Goal: Task Accomplishment & Management: Manage account settings

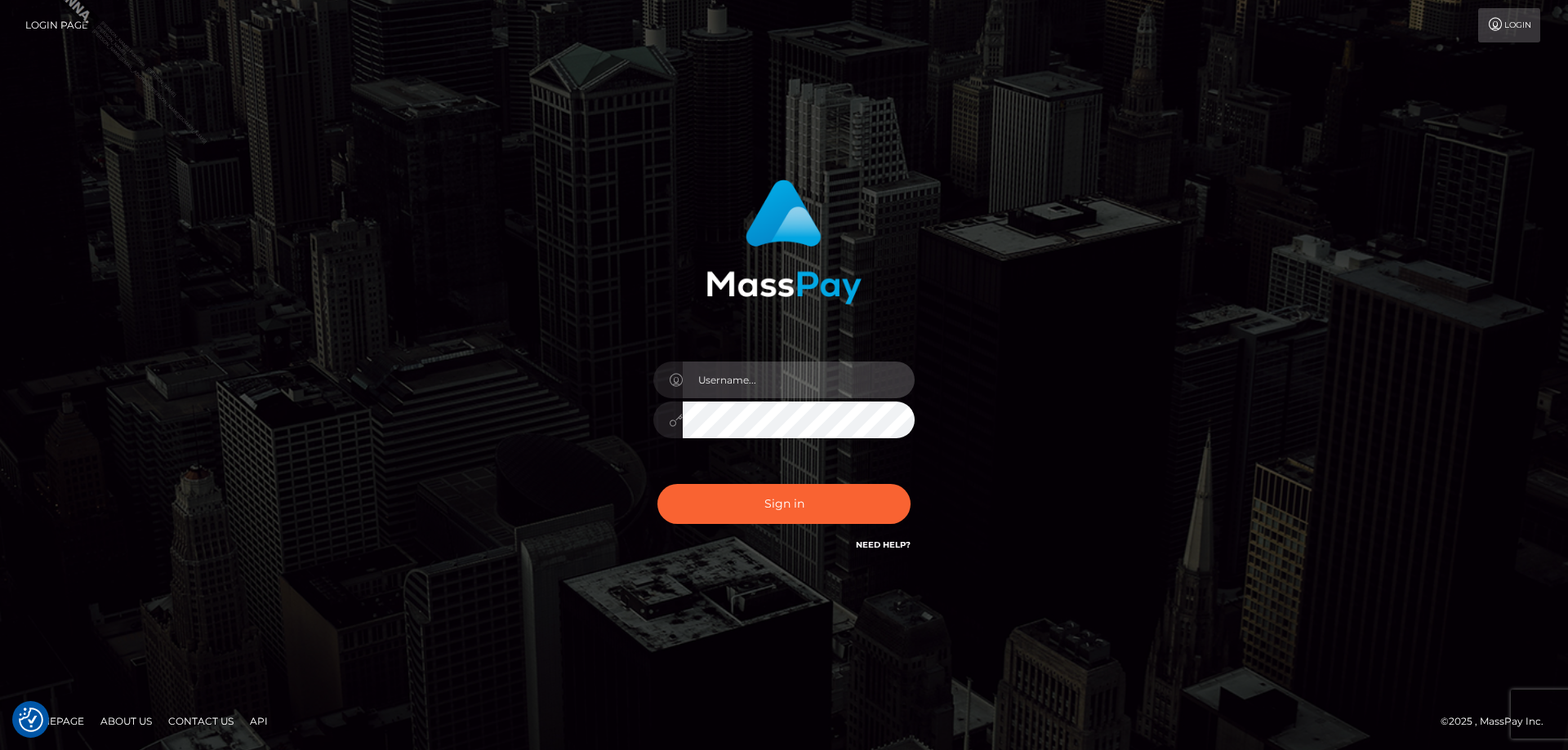
click at [736, 388] on input "text" at bounding box center [799, 379] width 232 height 37
type input "Jose.Silversocial"
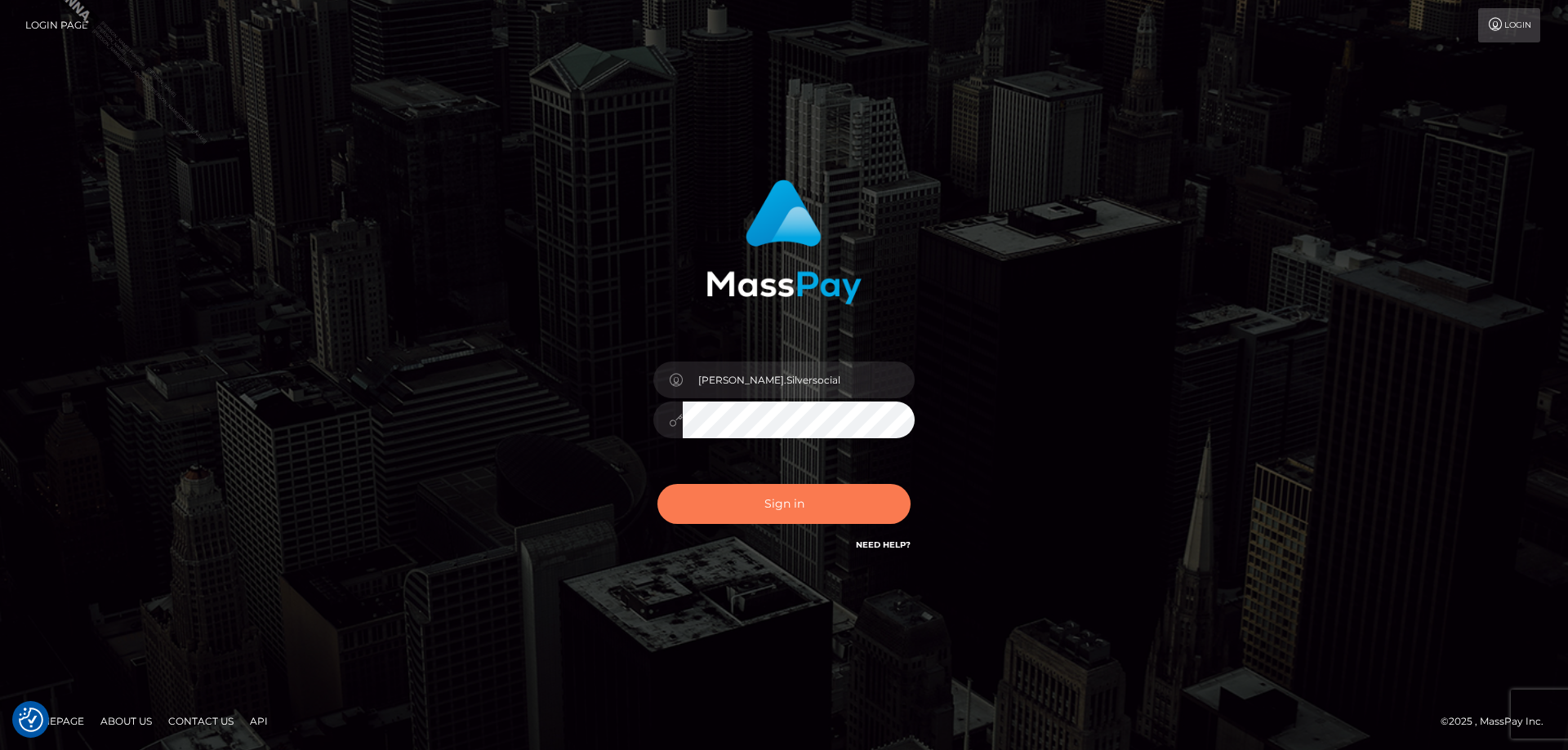
click at [773, 508] on button "Sign in" at bounding box center [784, 504] width 253 height 40
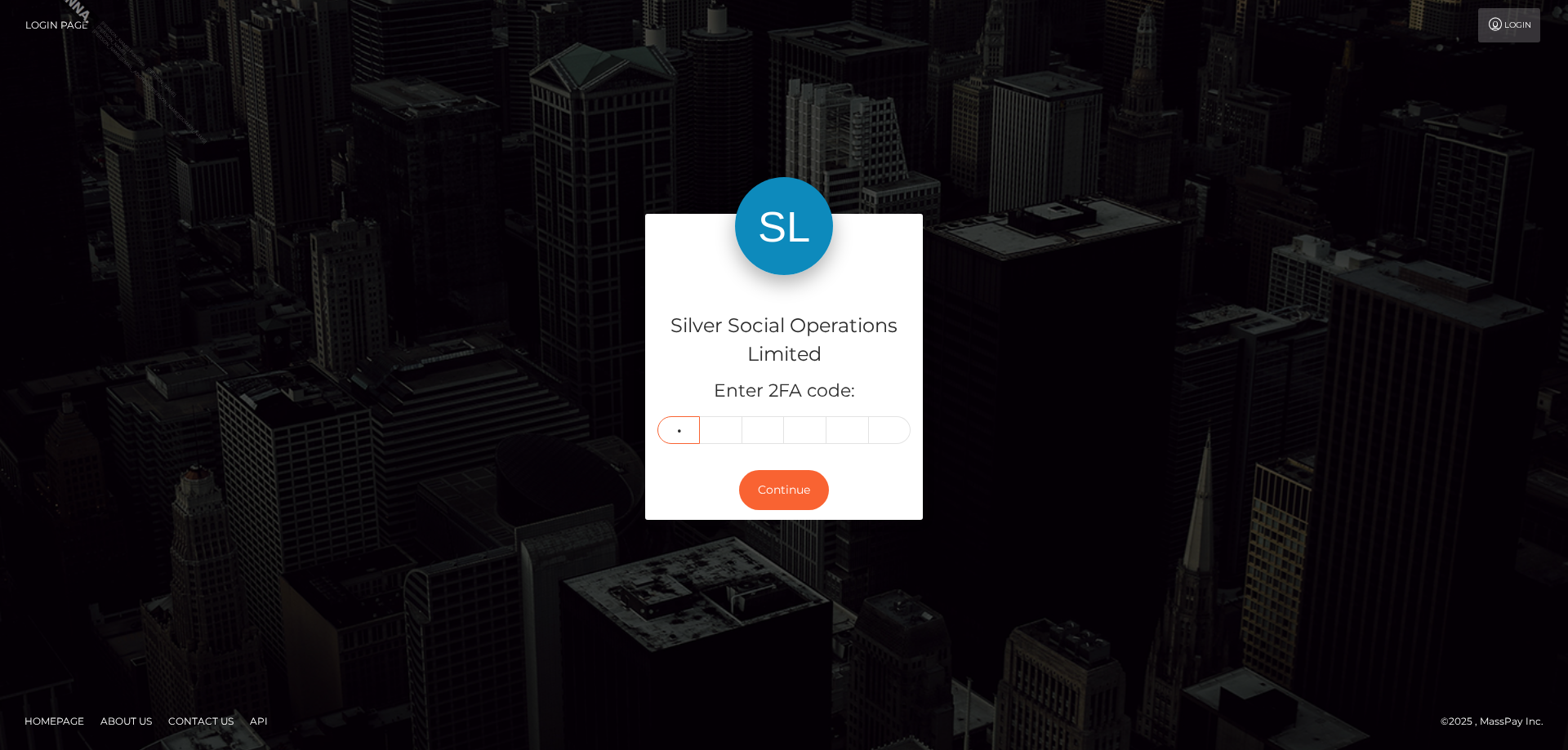
type input "9"
type input "4"
type input "5"
type input "1"
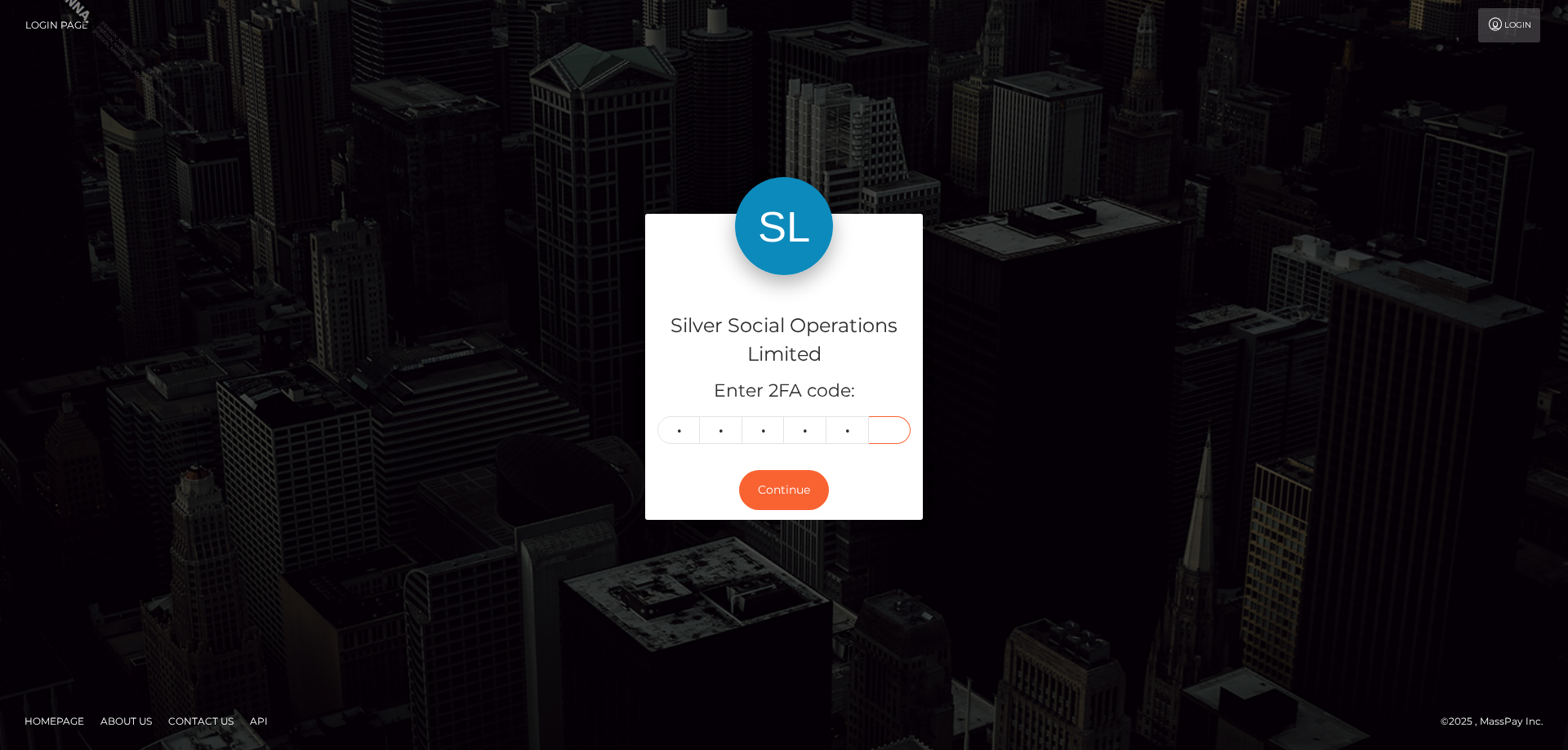
type input "6"
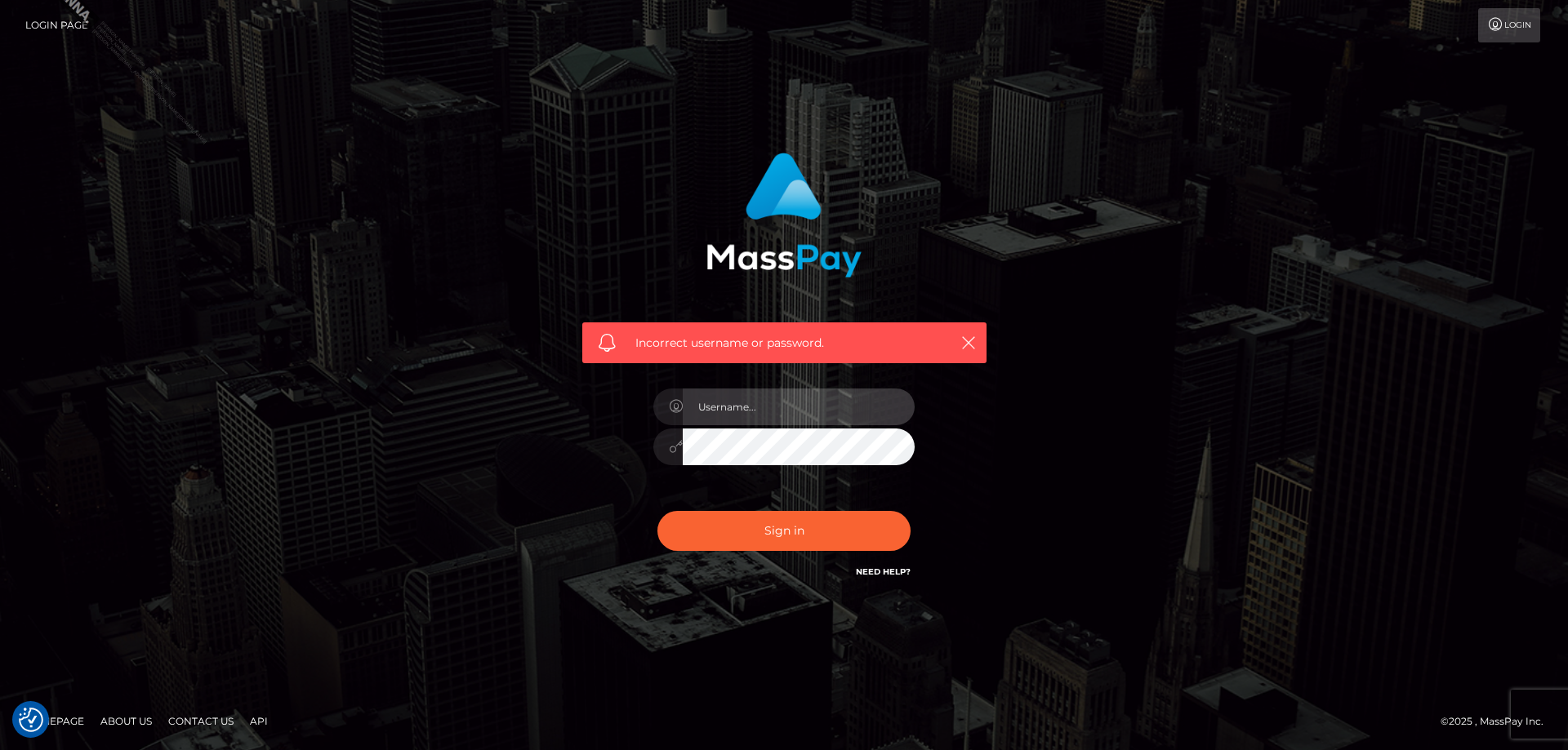
click at [766, 403] on input "text" at bounding box center [799, 407] width 232 height 37
type input "Jose.Silversocial"
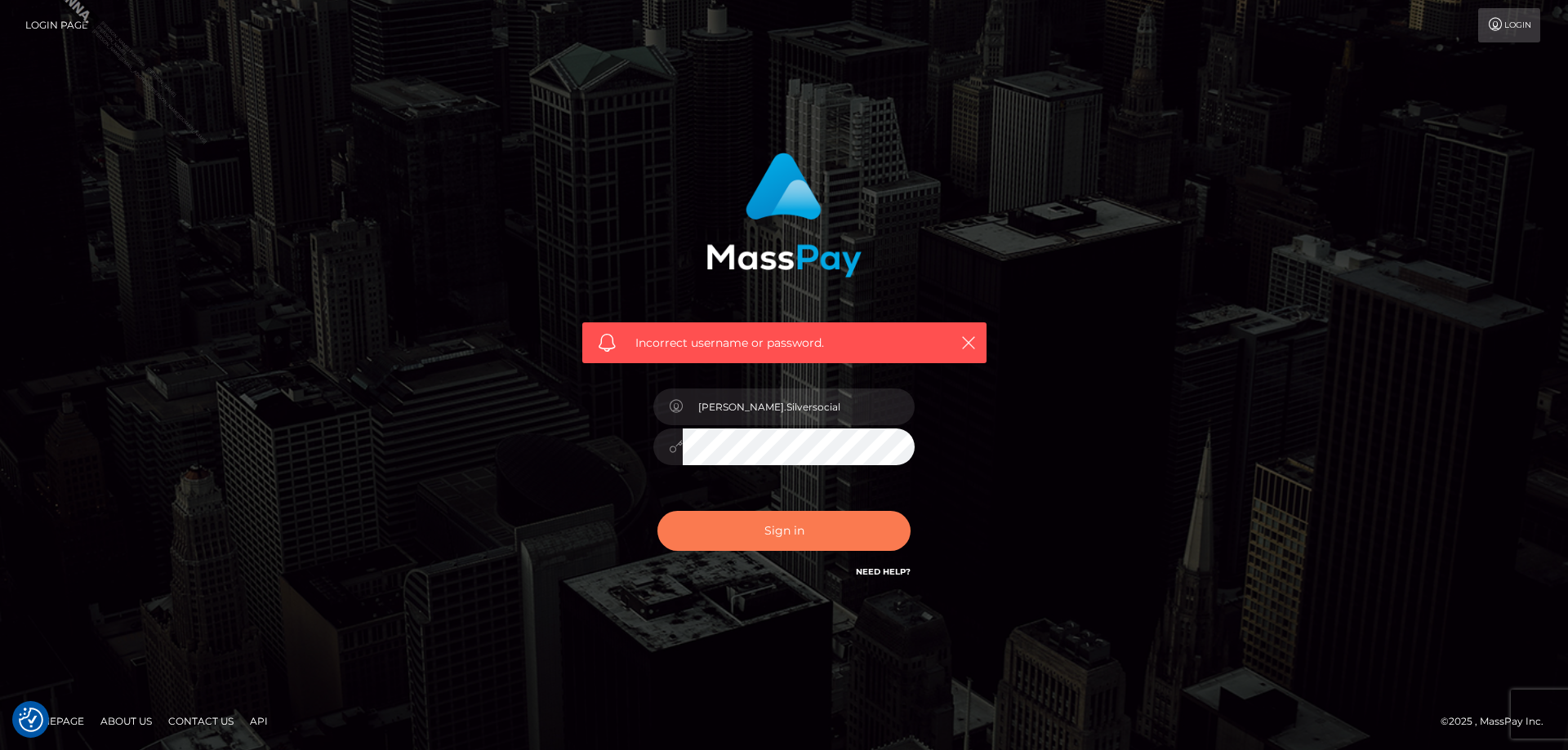
click at [764, 544] on button "Sign in" at bounding box center [784, 531] width 253 height 40
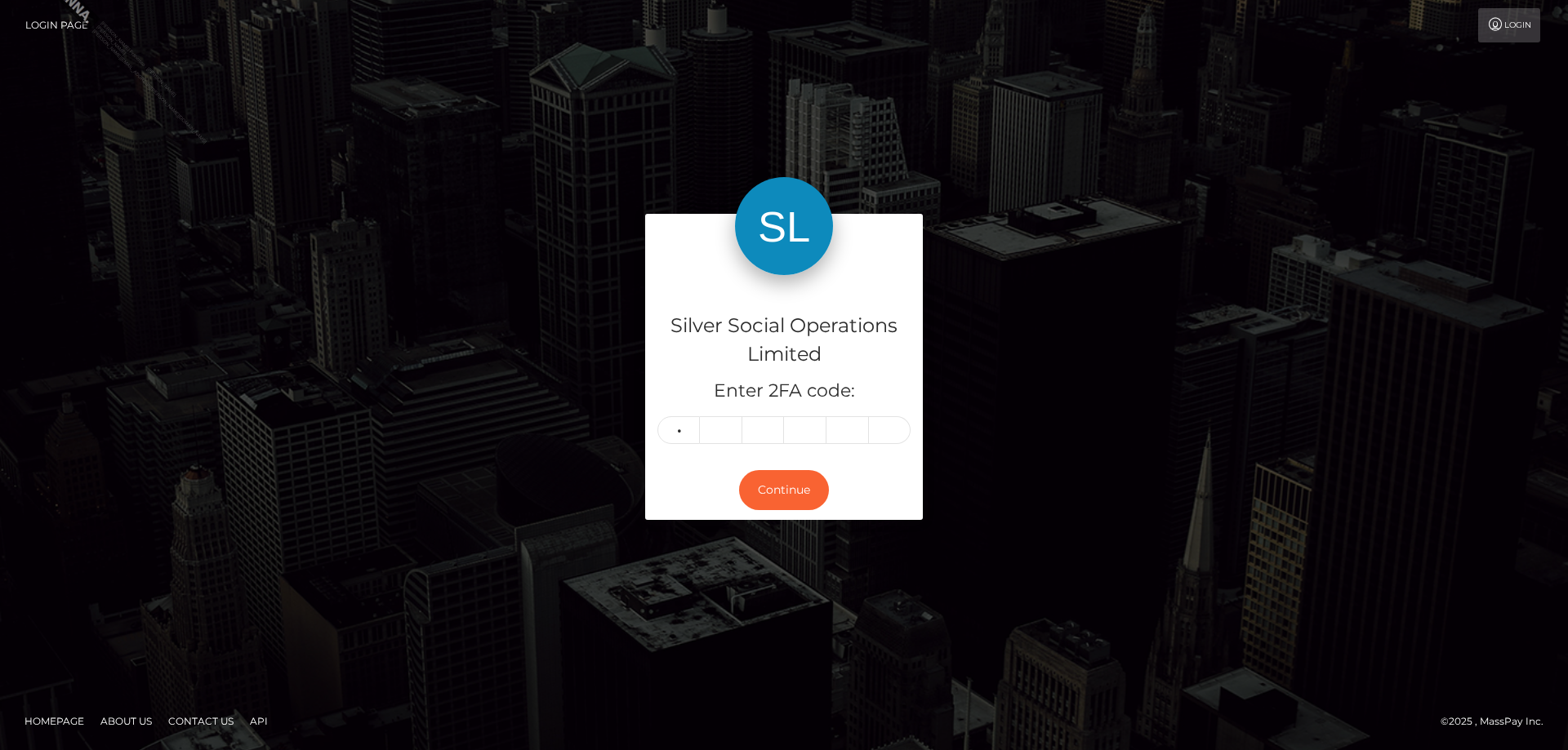
type input "9"
type input "4"
type input "5"
type input "1"
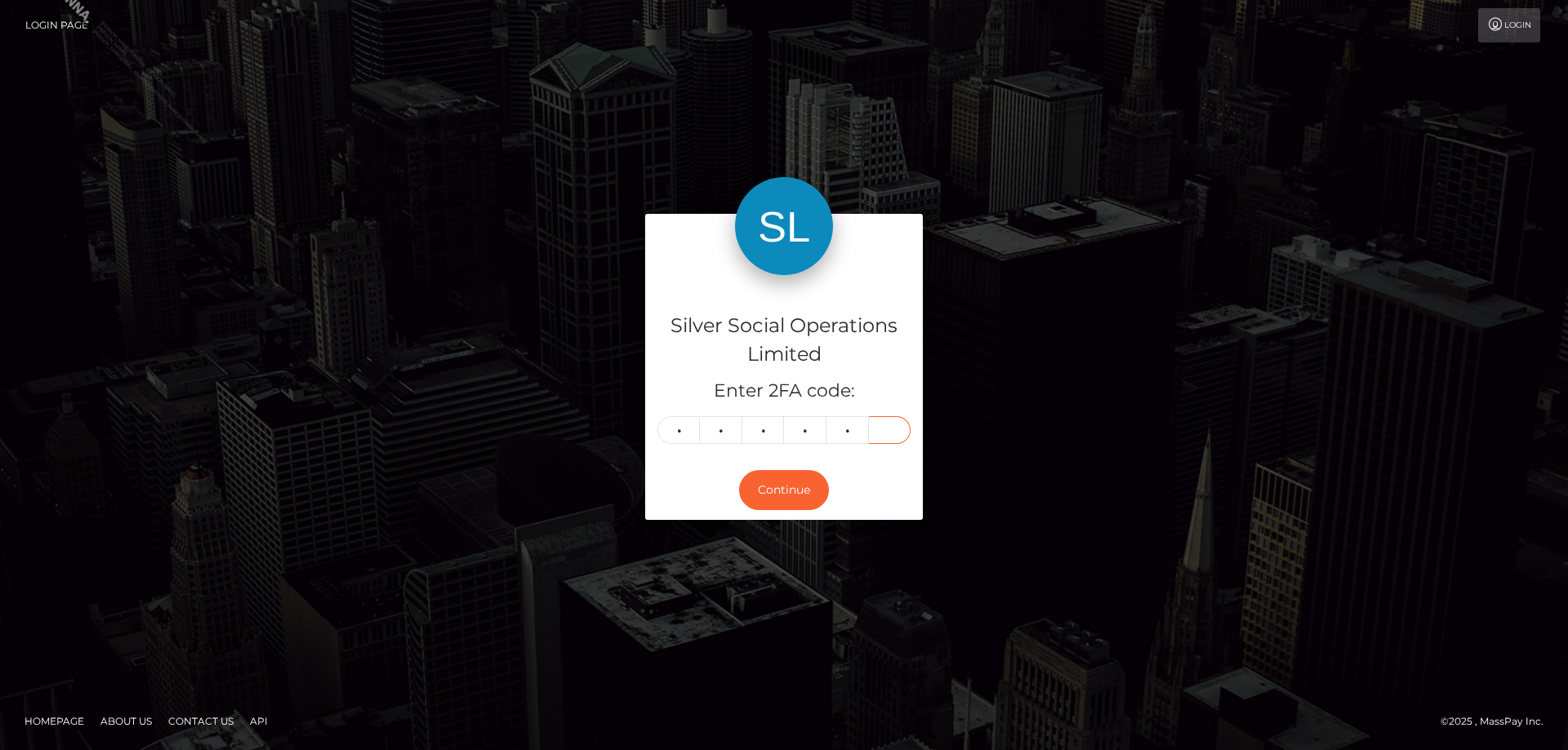
type input "6"
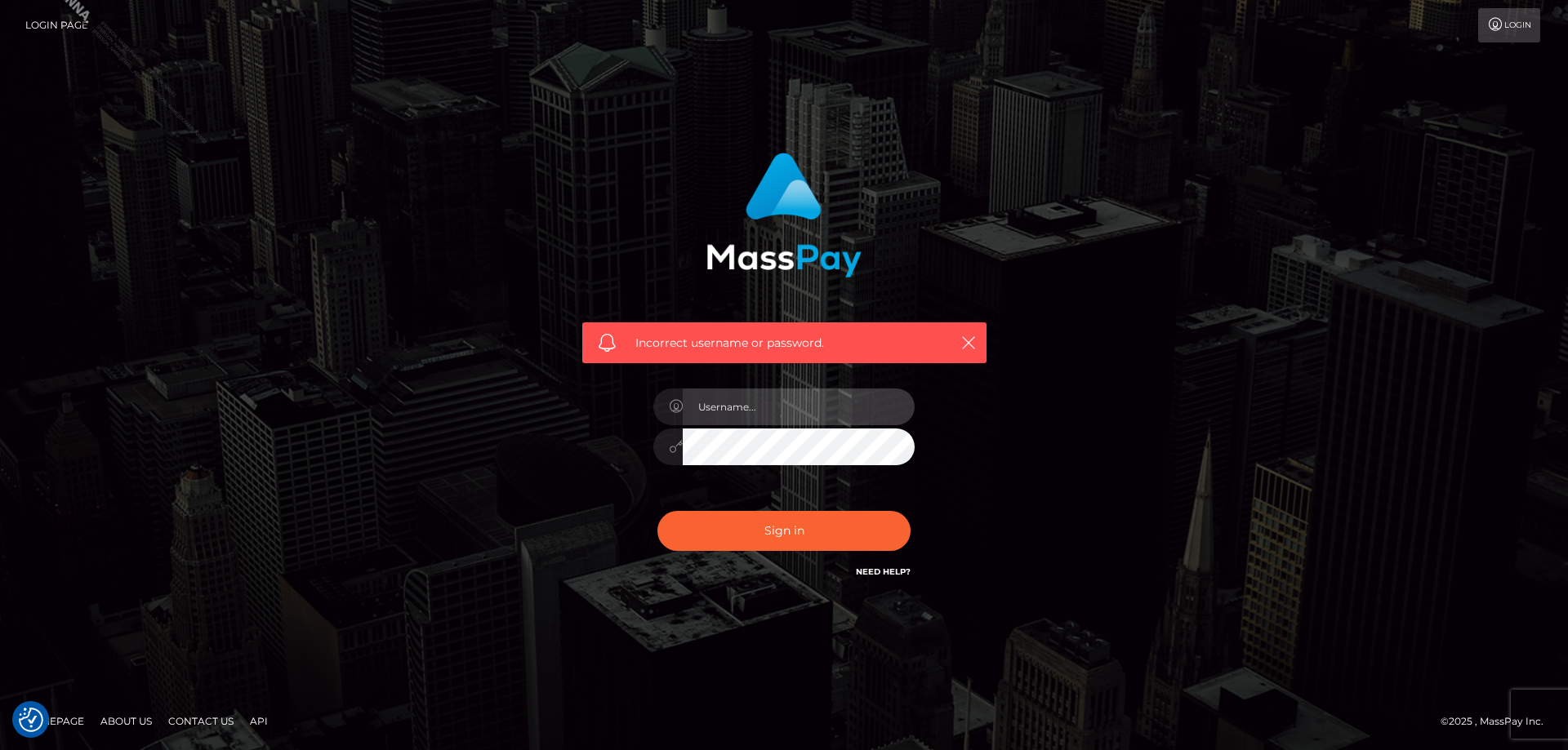
click at [729, 414] on input "text" at bounding box center [799, 407] width 232 height 37
type input "Jose.Silversocial"
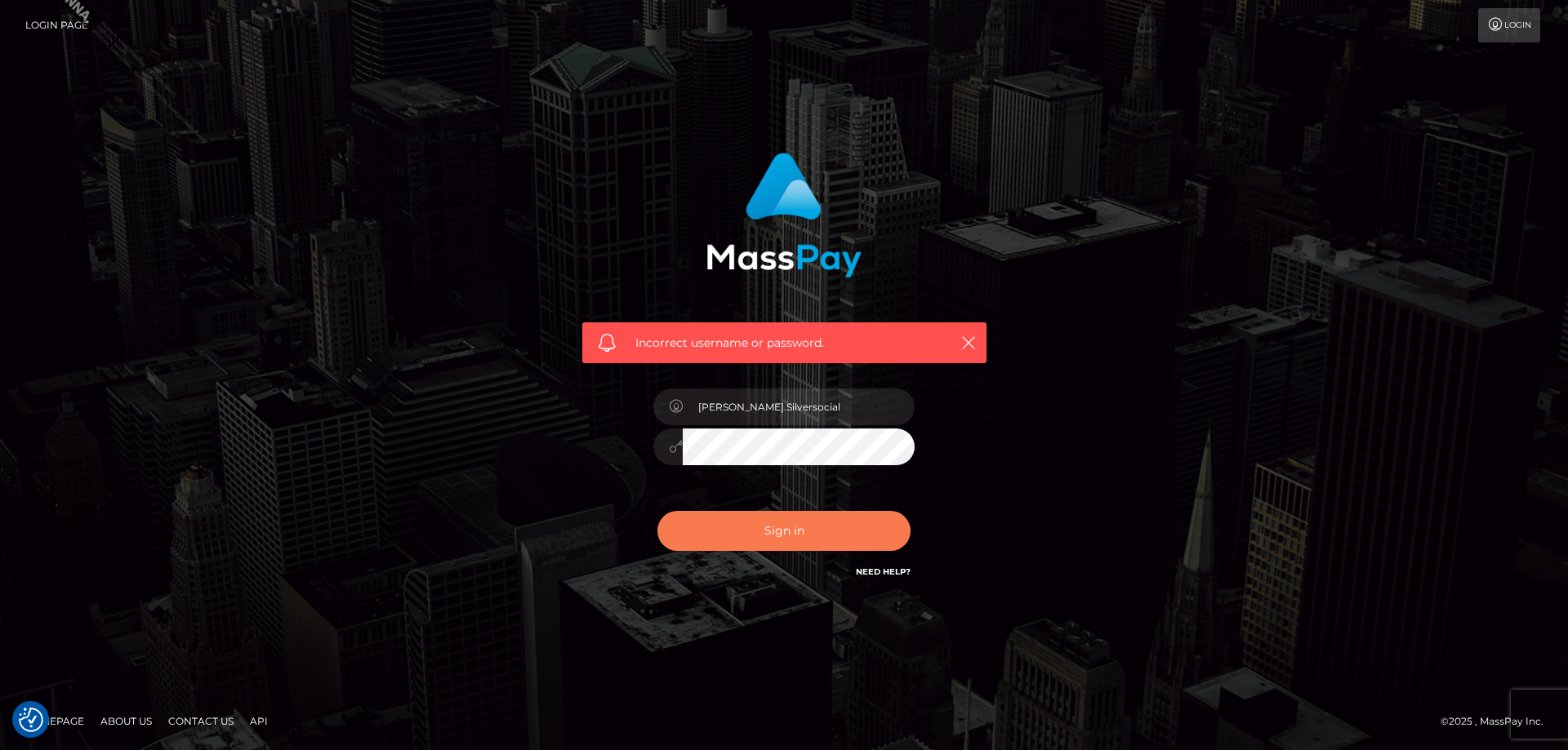
click at [781, 531] on button "Sign in" at bounding box center [784, 531] width 253 height 40
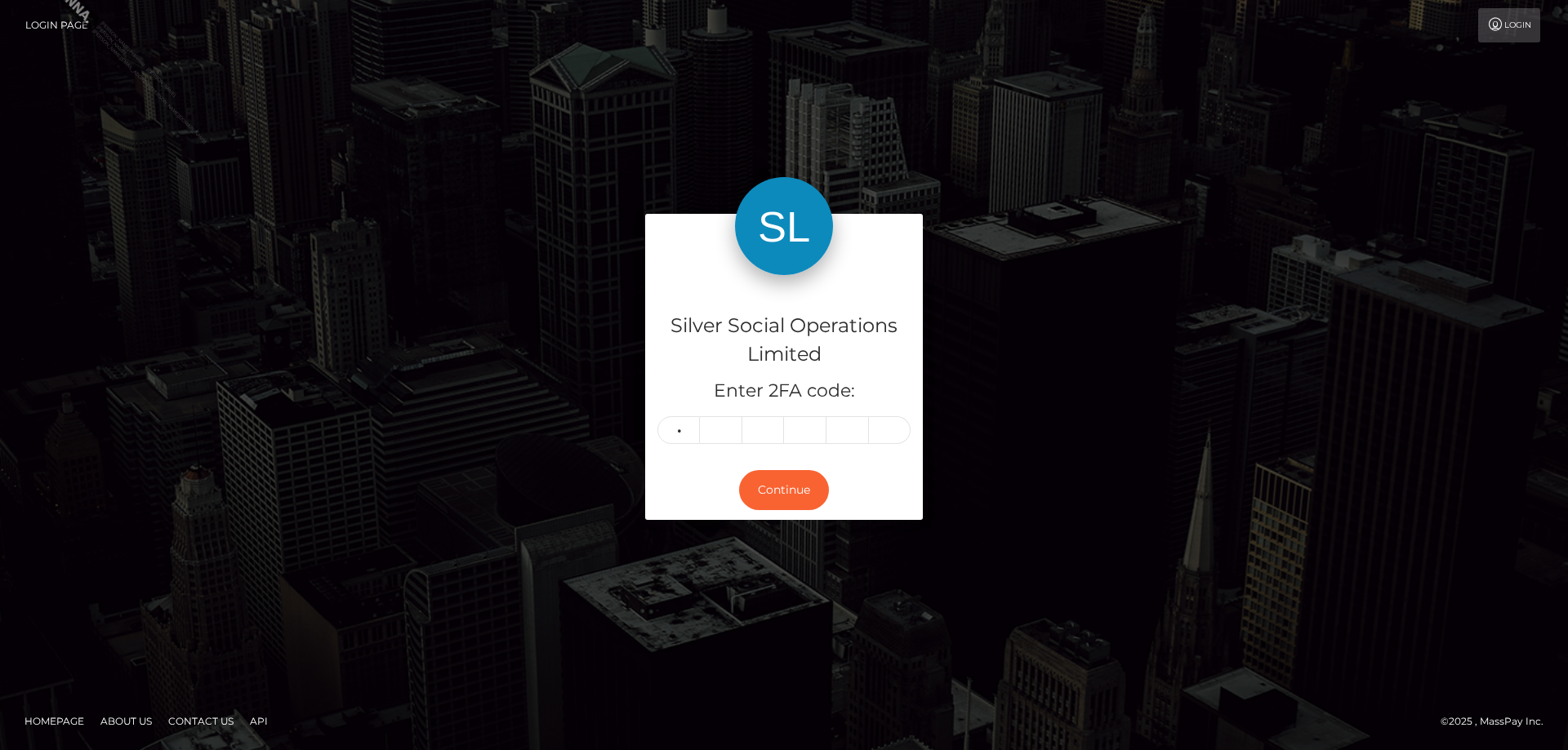
type input "8"
type input "9"
type input "3"
type input "1"
type input "8"
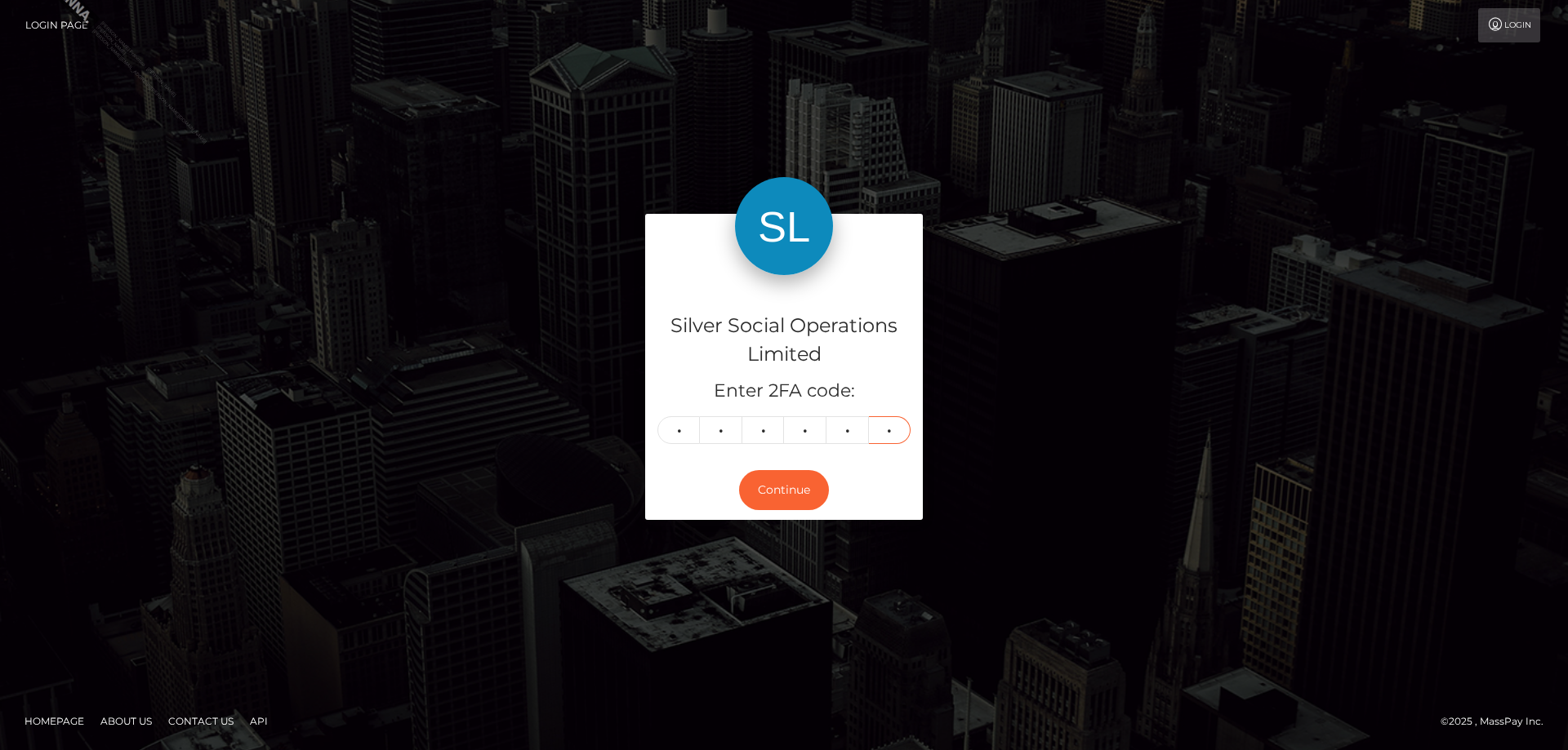
type input "8"
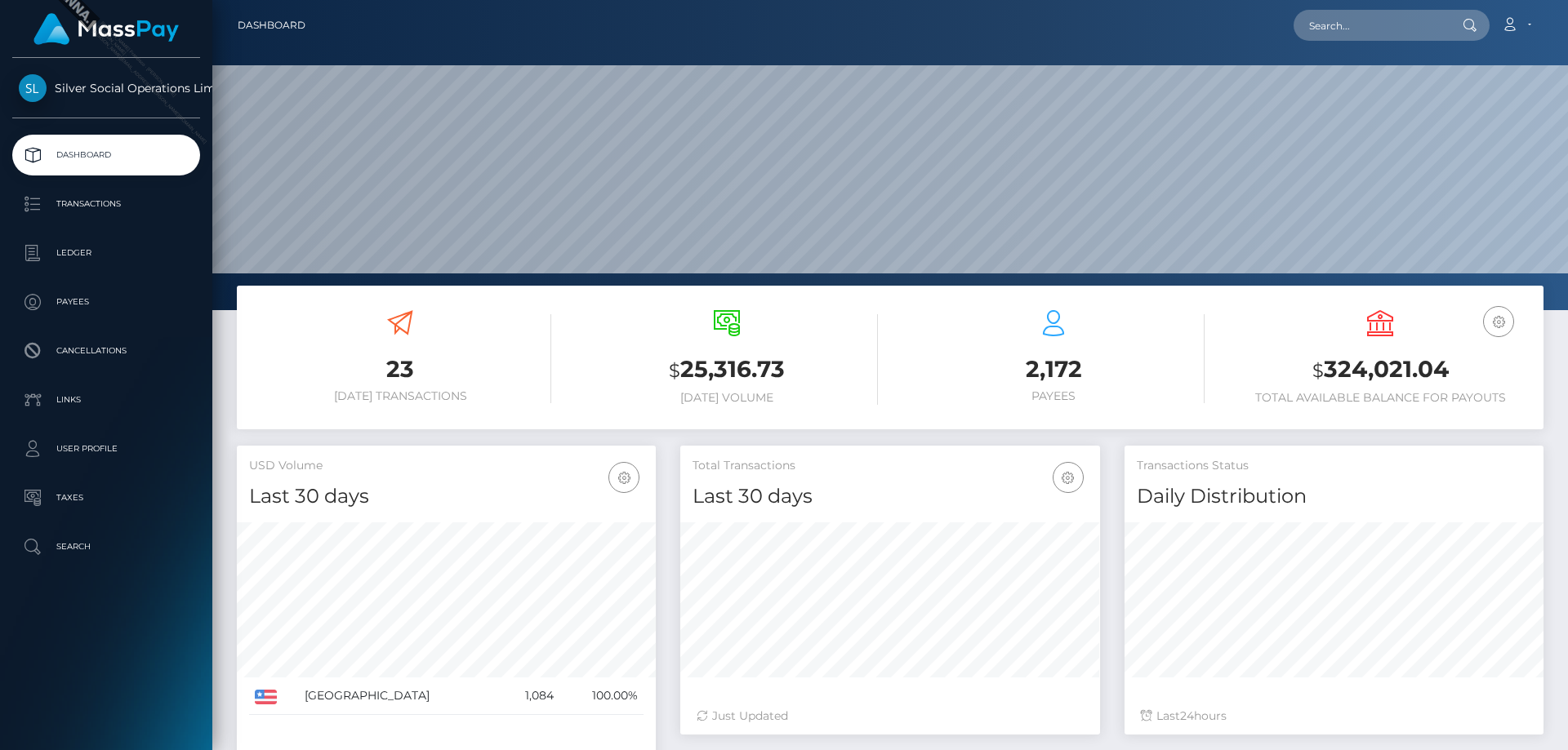
scroll to position [290, 420]
copy h3 "$ 324,021.04"
drag, startPoint x: 1444, startPoint y: 371, endPoint x: 1316, endPoint y: 371, distance: 128.0
click at [1316, 371] on h3 "$ 324,021.04" at bounding box center [1380, 370] width 303 height 33
